Goal: Complete application form

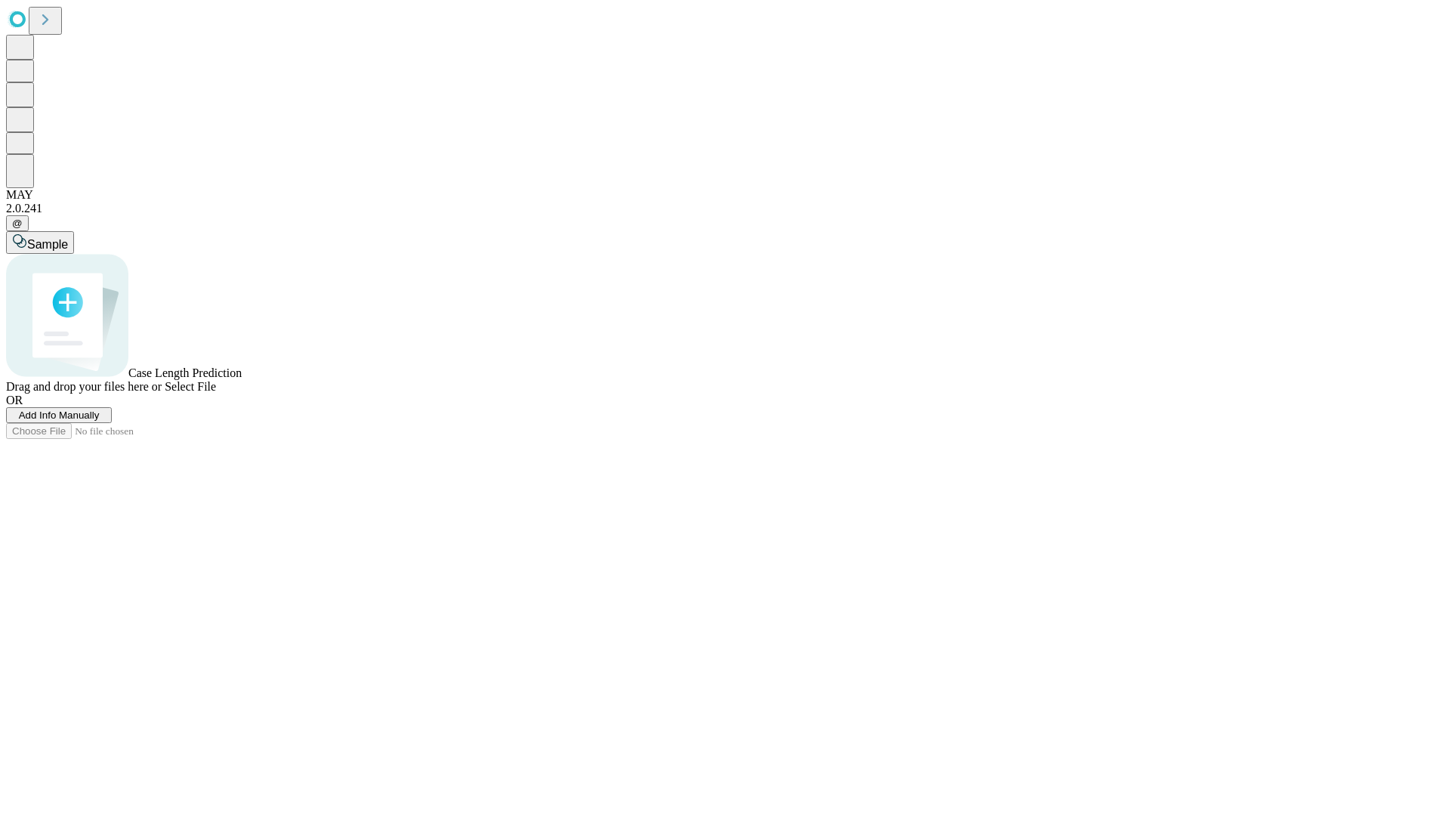
click at [100, 421] on span "Add Info Manually" at bounding box center [59, 414] width 81 height 11
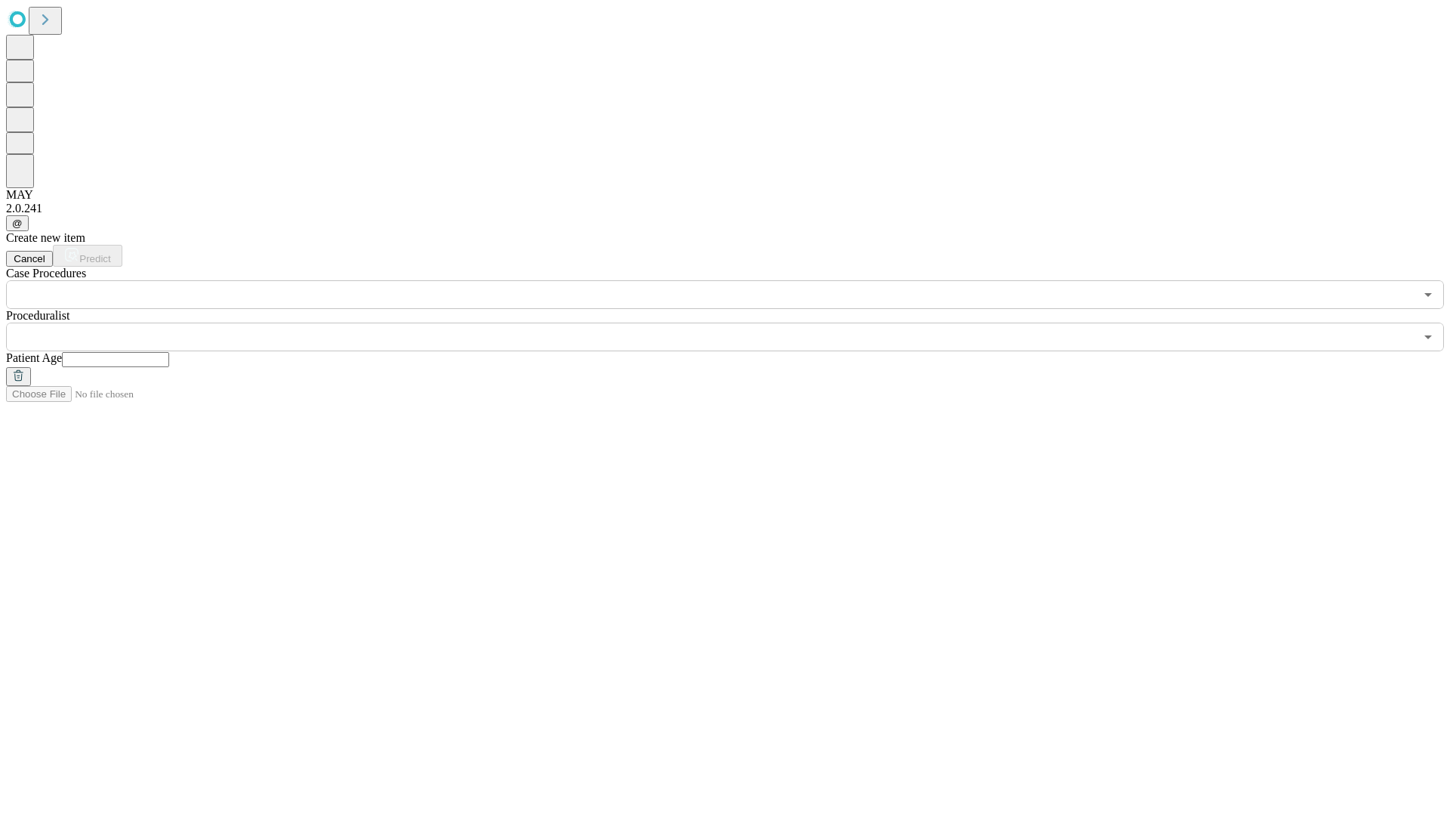
click at [169, 352] on input "text" at bounding box center [115, 359] width 107 height 15
type input "**"
click at [736, 323] on input "text" at bounding box center [710, 337] width 1409 height 29
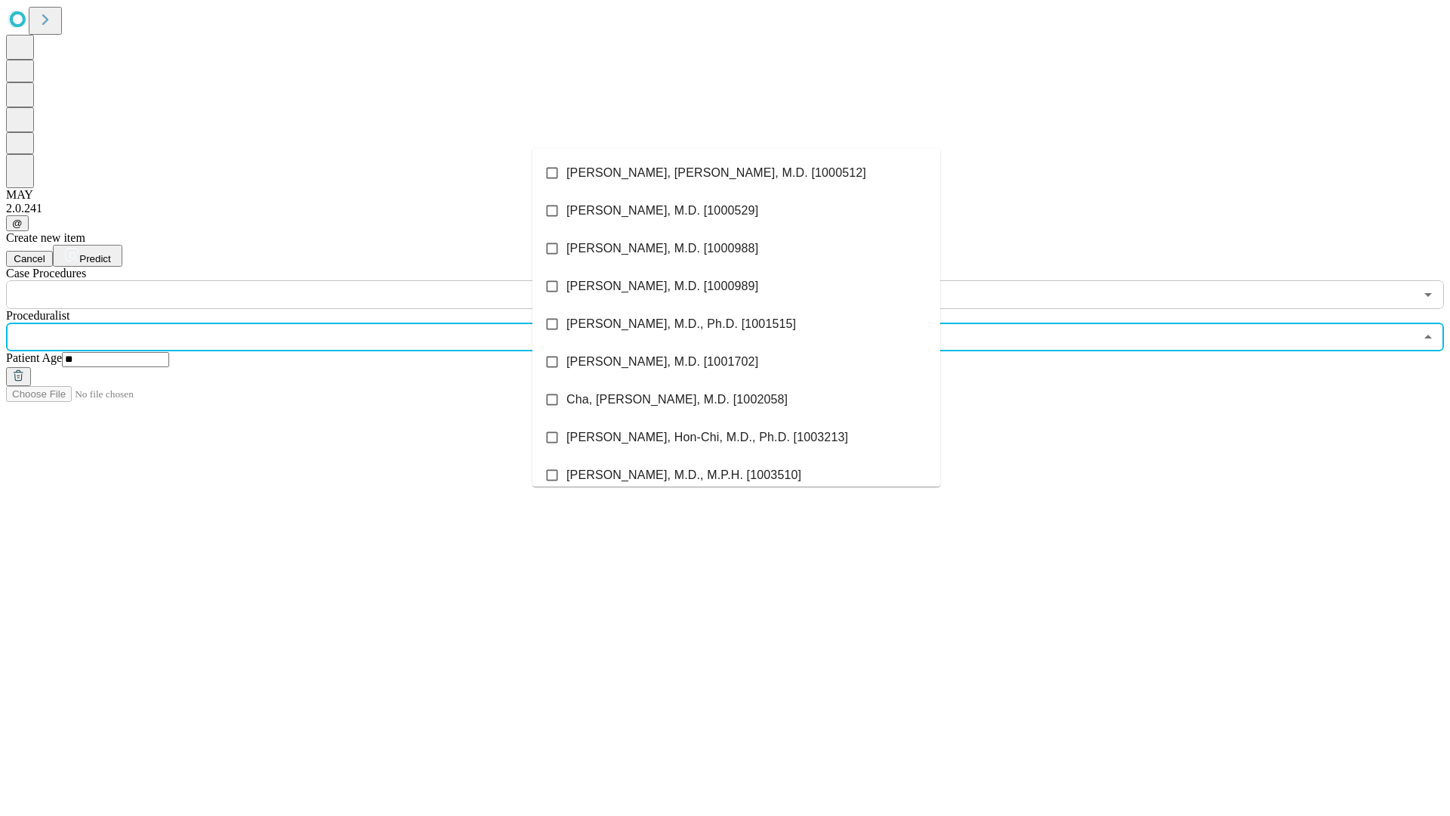
click at [736, 173] on li "[PERSON_NAME], [PERSON_NAME], M.D. [1000512]" at bounding box center [737, 173] width 408 height 38
click at [317, 280] on input "text" at bounding box center [710, 294] width 1409 height 29
